Goal: Information Seeking & Learning: Learn about a topic

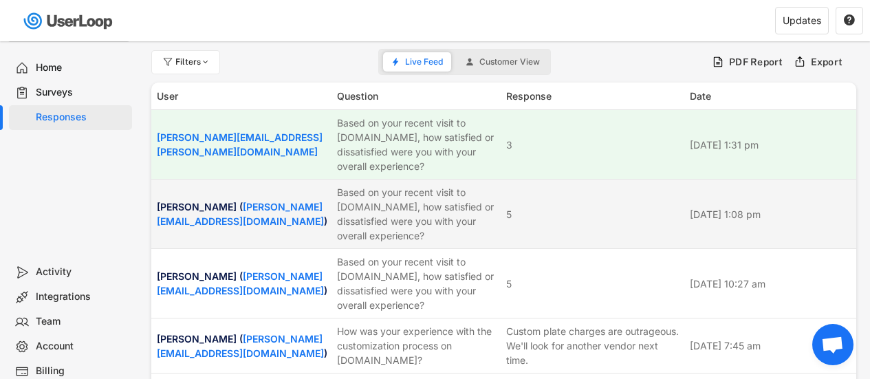
select select ""1348695171700984260__LOOKUP__1755075273842x880989460480687400""
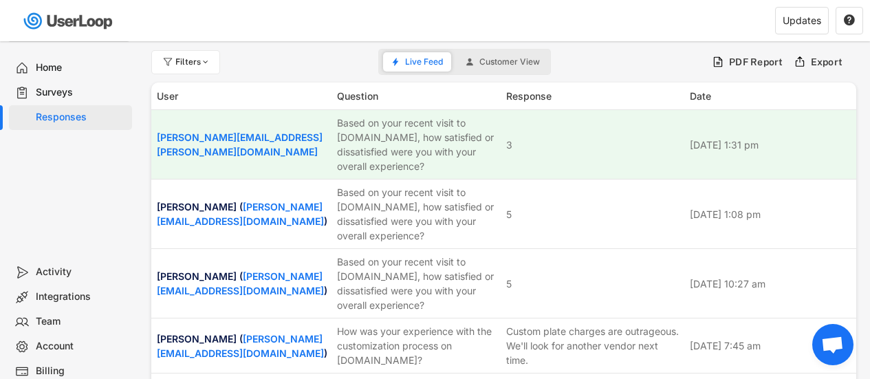
click at [39, 94] on div "Surveys" at bounding box center [81, 92] width 91 height 13
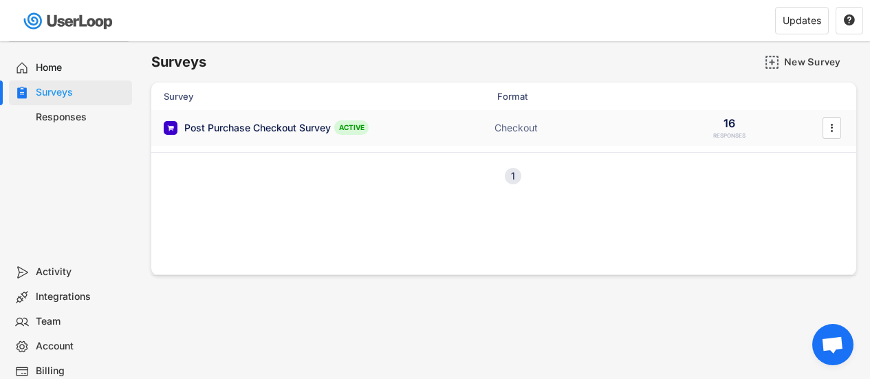
click at [303, 123] on div "Post Purchase Checkout Survey" at bounding box center [257, 128] width 147 height 14
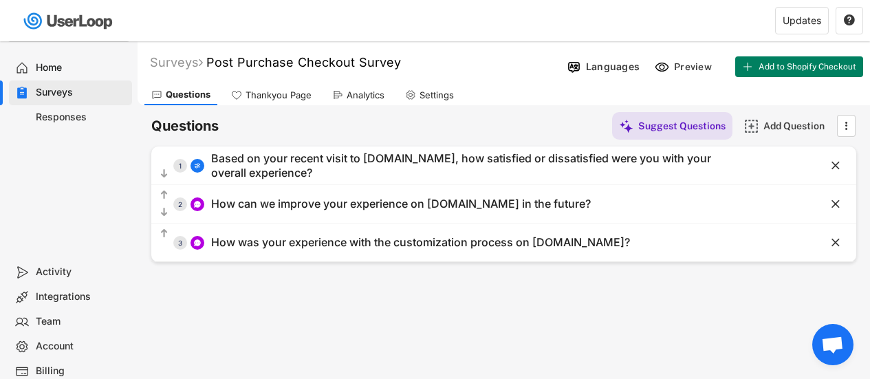
click at [352, 100] on div "Analytics" at bounding box center [366, 95] width 38 height 12
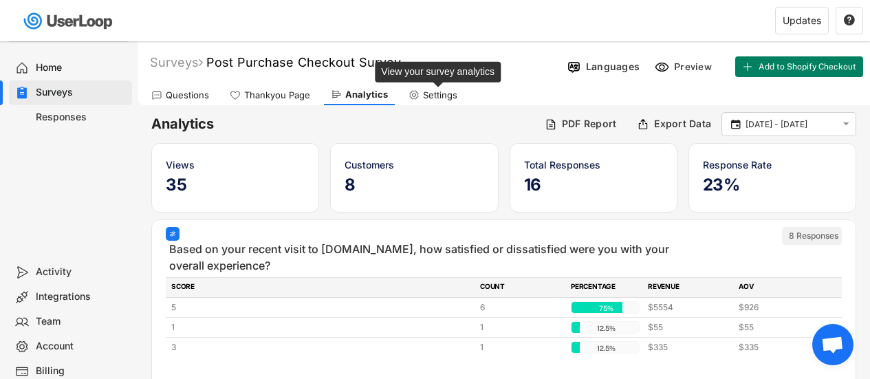
click at [427, 90] on div "Settings" at bounding box center [440, 95] width 34 height 12
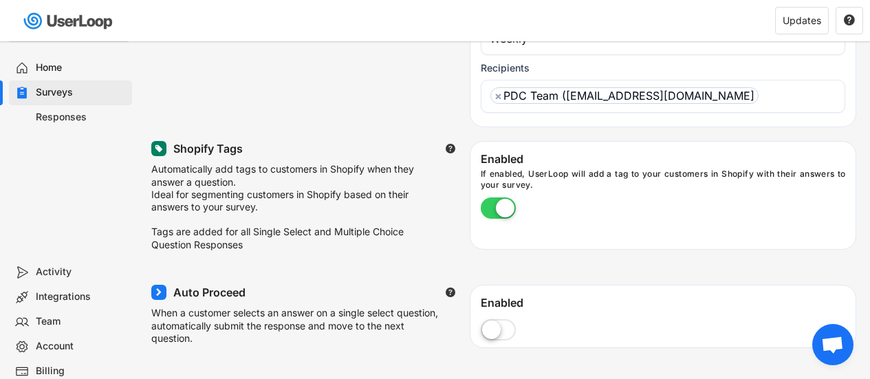
scroll to position [290, 0]
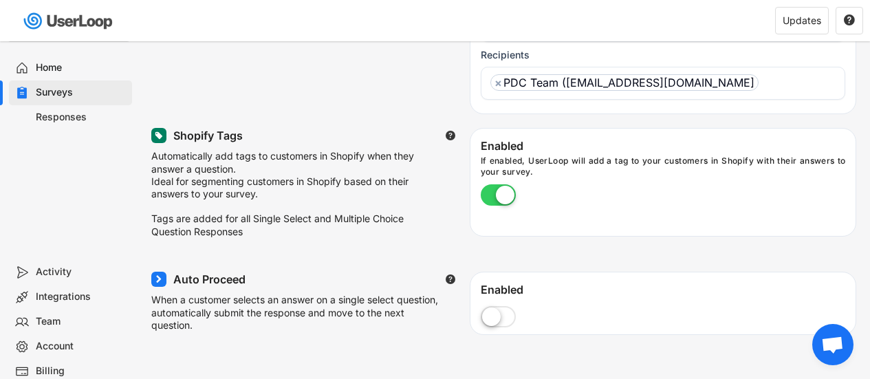
click at [44, 299] on div "Integrations" at bounding box center [81, 296] width 91 height 13
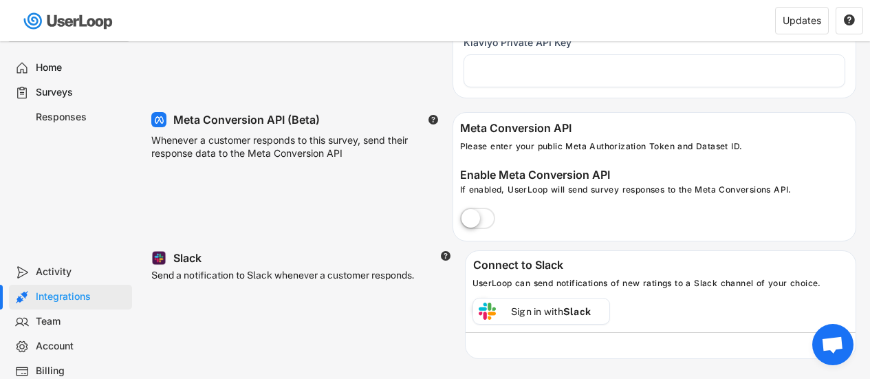
scroll to position [99, 0]
click at [42, 86] on div "Surveys" at bounding box center [81, 92] width 91 height 13
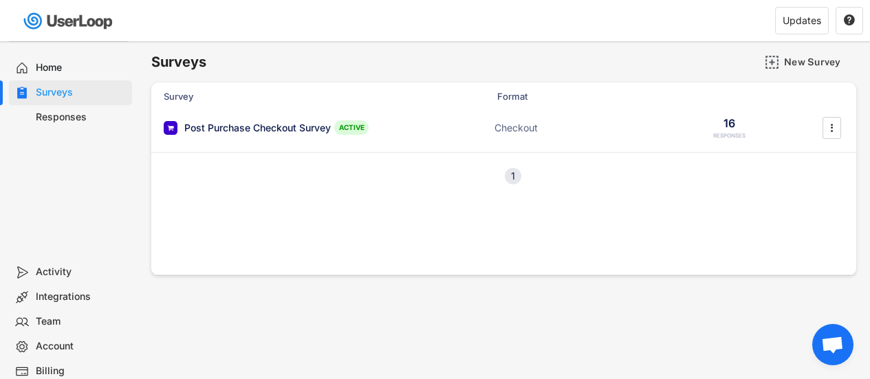
click at [33, 68] on div "Home" at bounding box center [70, 68] width 123 height 25
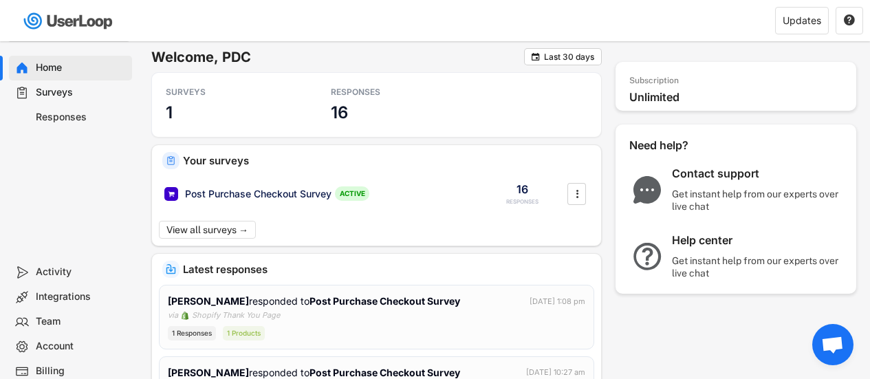
click at [55, 96] on div "Surveys" at bounding box center [81, 92] width 91 height 13
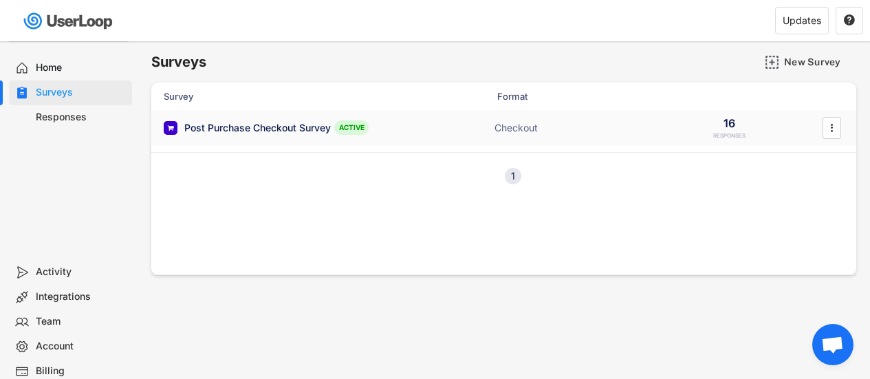
click at [304, 138] on div "Post Purchase Checkout Survey ACTIVE Checkout 16 RESPONSES " at bounding box center [503, 128] width 705 height 36
type input "Thank you for your response."
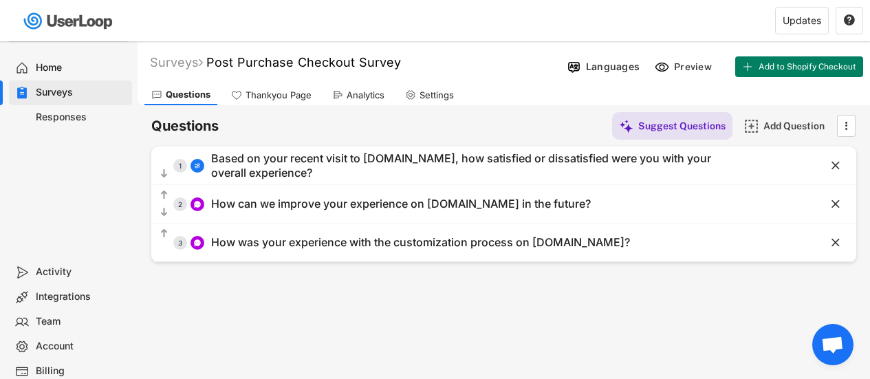
click at [345, 100] on div "Analytics" at bounding box center [358, 95] width 66 height 21
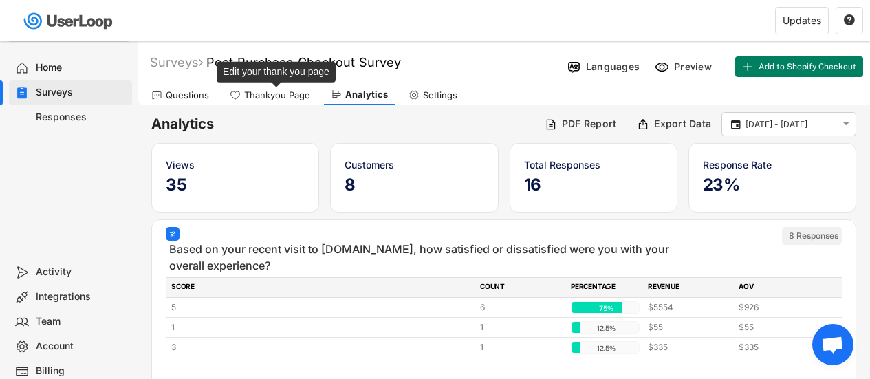
click at [299, 95] on div "Thankyou Page" at bounding box center [277, 95] width 66 height 12
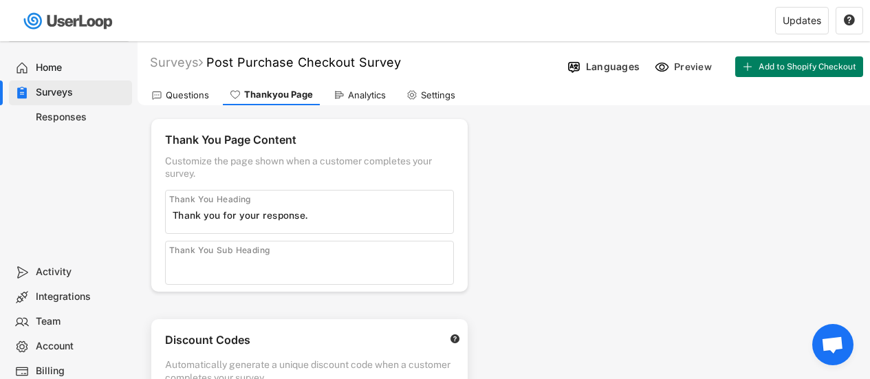
click at [350, 221] on input "input" at bounding box center [313, 215] width 281 height 21
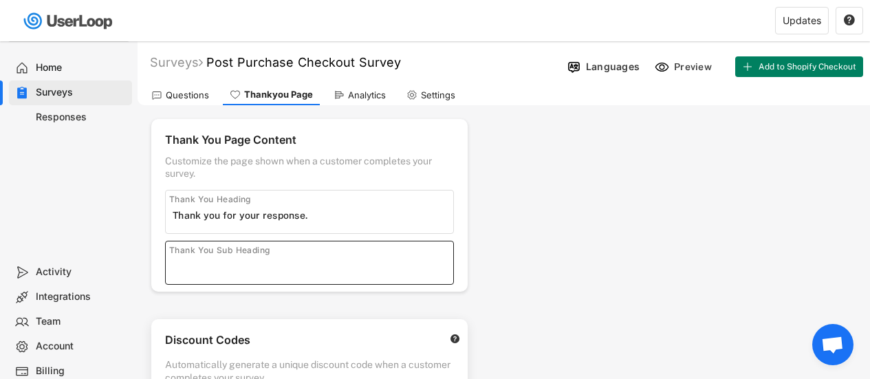
click at [251, 271] on input "input" at bounding box center [313, 266] width 281 height 21
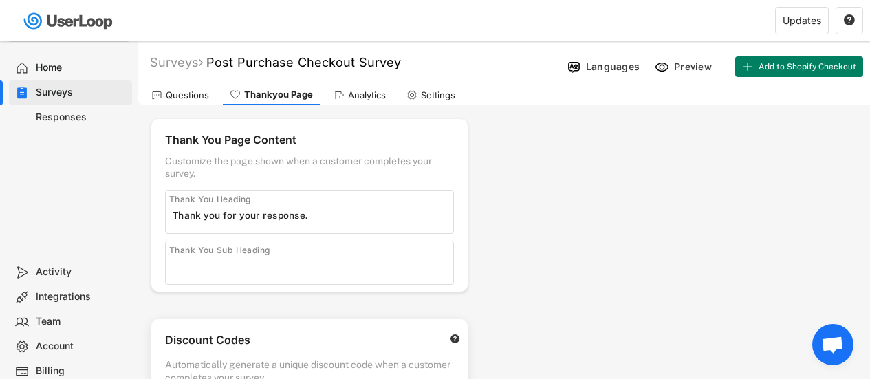
click at [358, 96] on div "Analytics" at bounding box center [367, 95] width 38 height 12
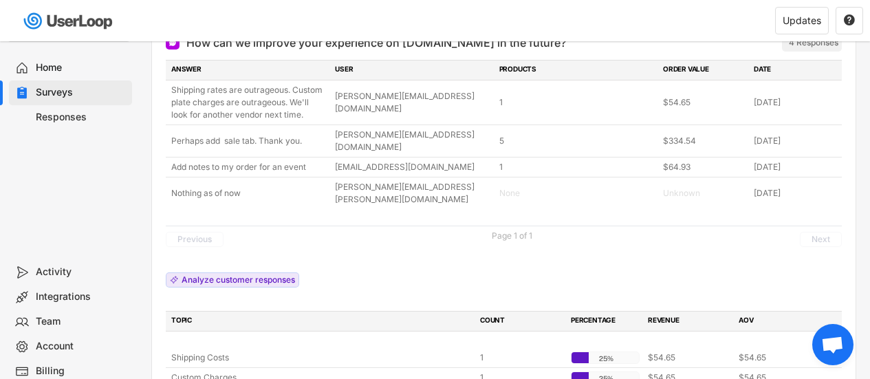
scroll to position [391, 0]
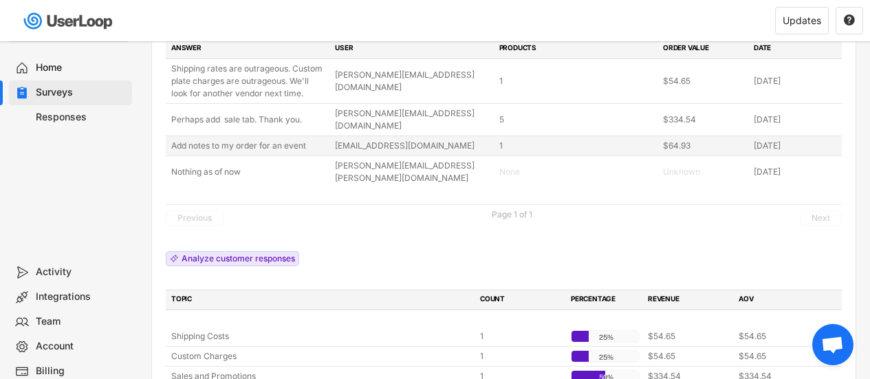
drag, startPoint x: 550, startPoint y: 76, endPoint x: 550, endPoint y: 133, distance: 56.4
click at [550, 133] on div "Shipping rates are outrageous. Custom plate charges are outrageous. We'll look …" at bounding box center [504, 123] width 676 height 129
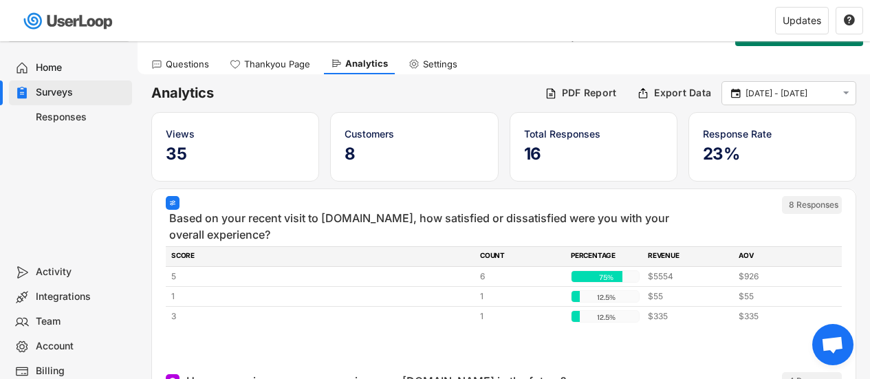
scroll to position [0, 0]
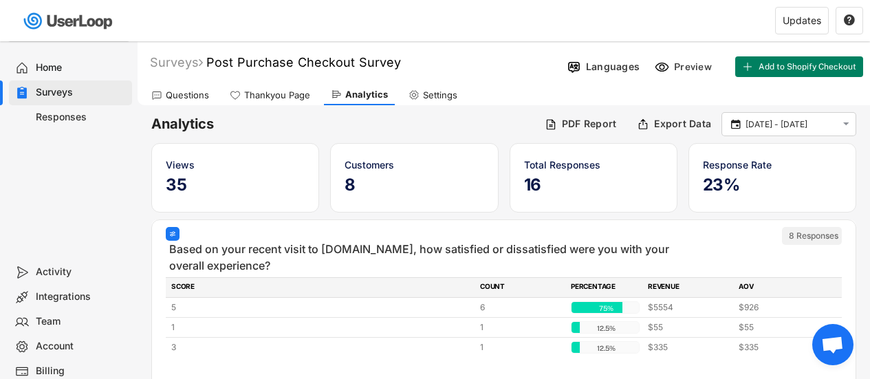
click at [430, 88] on div "Settings" at bounding box center [433, 95] width 63 height 21
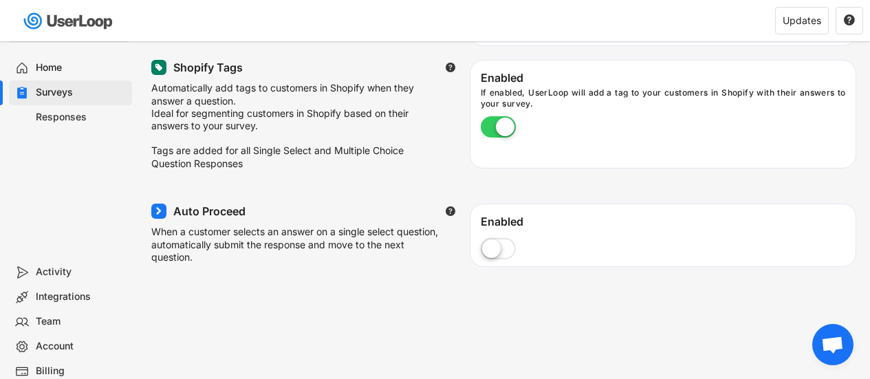
scroll to position [358, 0]
